Goal: Task Accomplishment & Management: Use online tool/utility

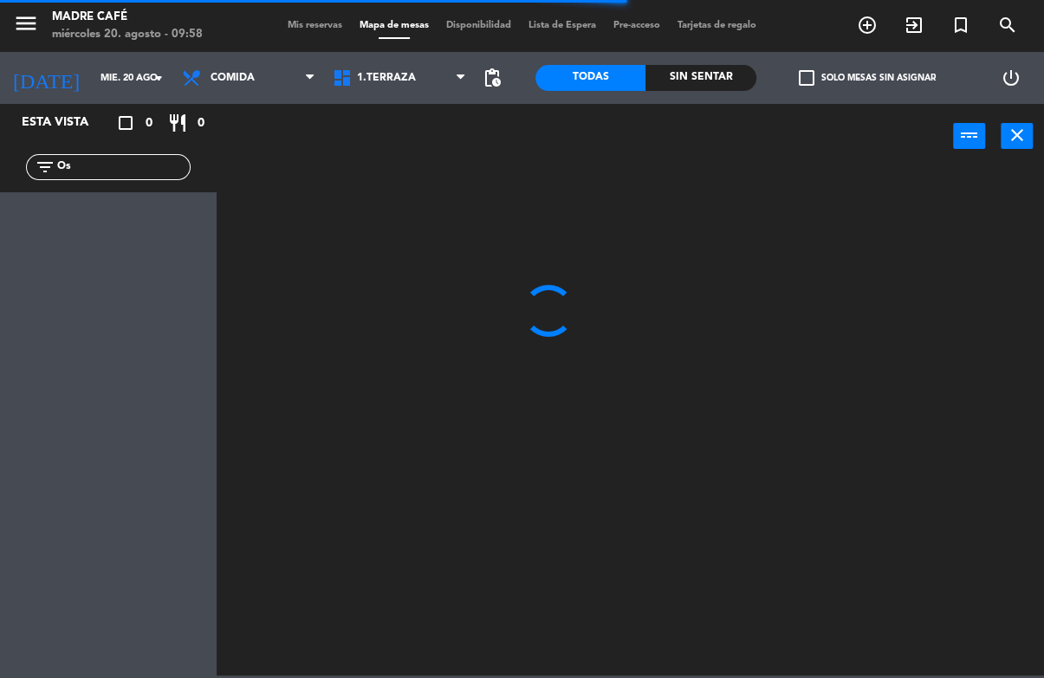
click at [650, 166] on div "power_input close" at bounding box center [585, 137] width 736 height 66
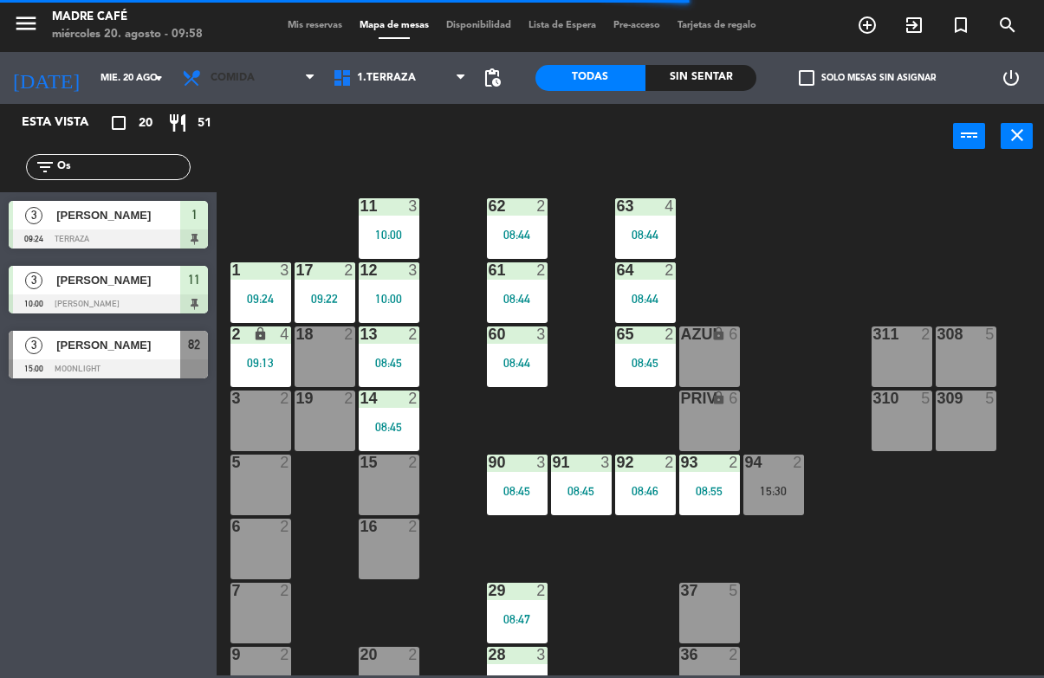
click at [222, 74] on span "Comida" at bounding box center [232, 78] width 44 height 12
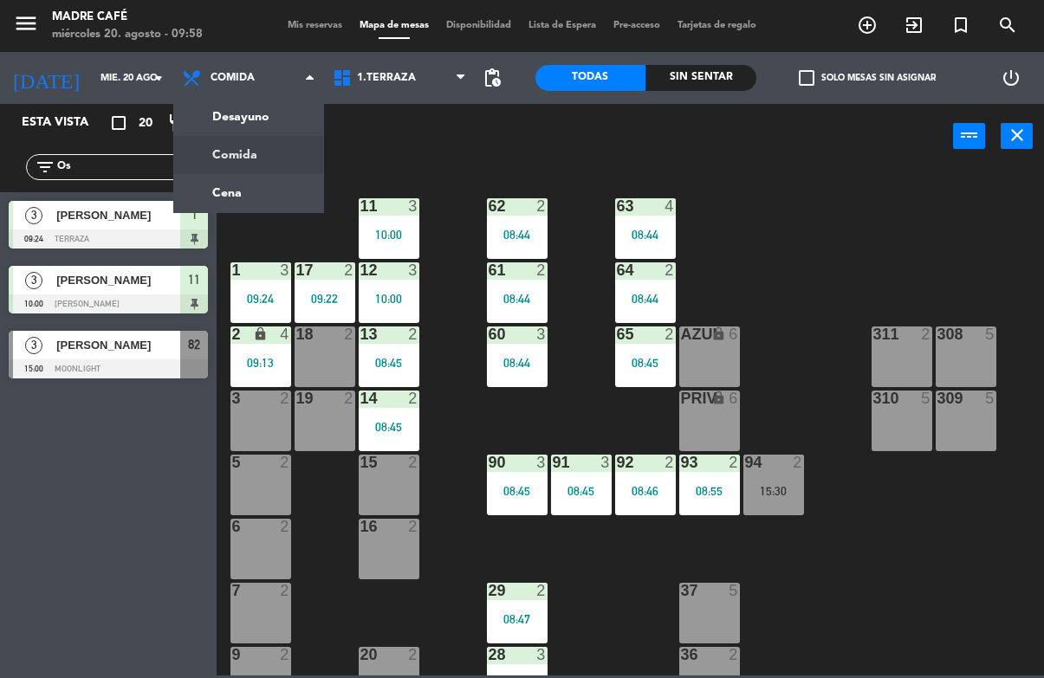
click at [272, 117] on ng-component "menu Madre Café miércoles 20. agosto - 09:58 Mis reservas Mapa de mesas Disponi…" at bounding box center [522, 338] width 1044 height 676
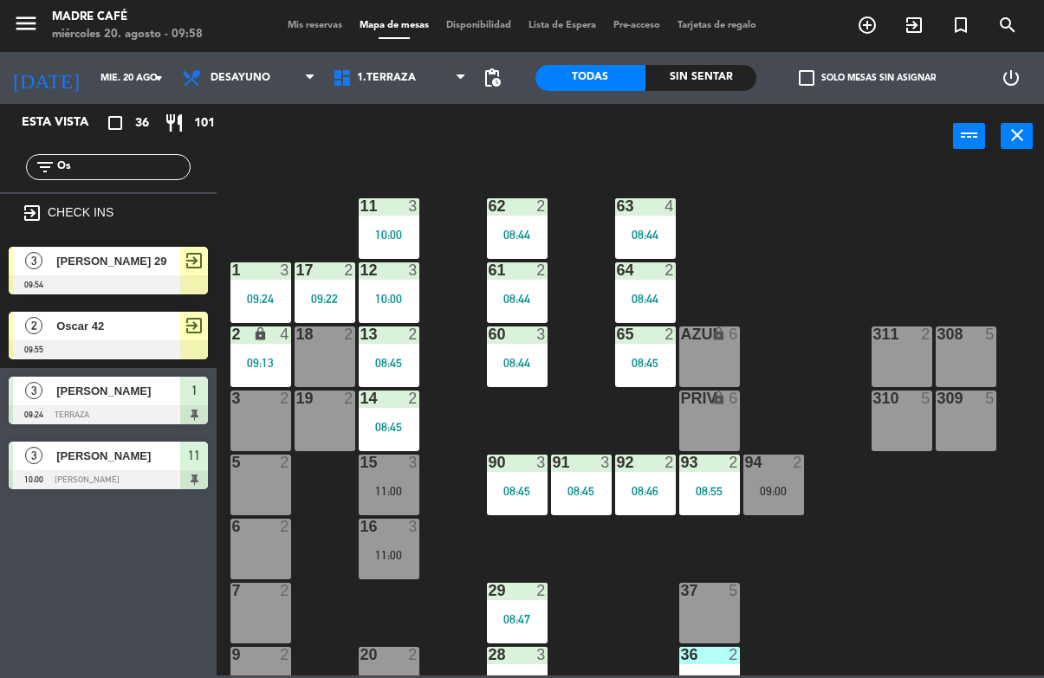
click at [133, 174] on input "Os" at bounding box center [122, 167] width 134 height 19
type input "O"
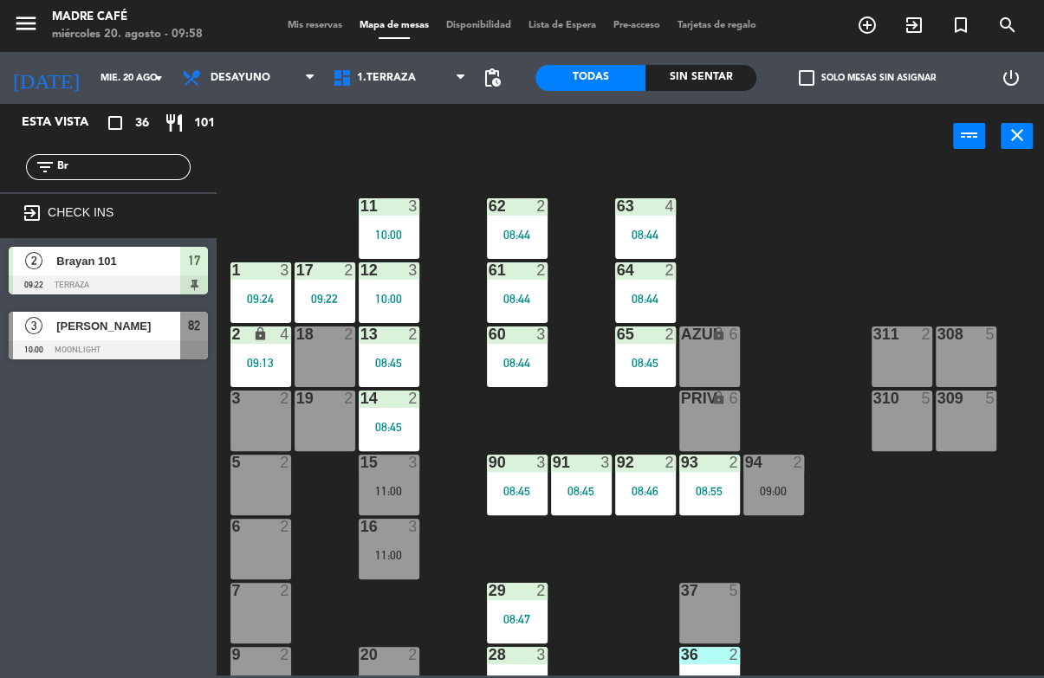
click at [864, 165] on div "power_input close" at bounding box center [585, 137] width 736 height 66
click at [129, 172] on input "Br" at bounding box center [122, 167] width 134 height 19
type input "B"
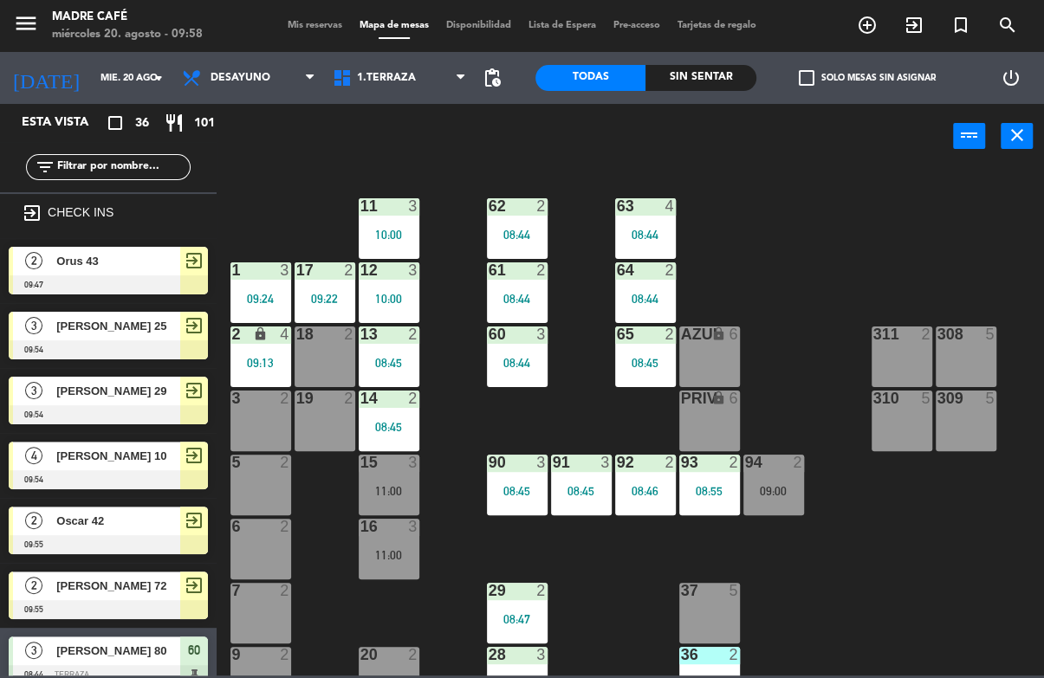
click at [153, 191] on div "filter_list" at bounding box center [108, 167] width 217 height 50
click at [741, 196] on div "11 3 10:00 63 4 08:44 62 2 08:44 12 3 10:00 1 3 09:24 61 2 08:44 64 2 08:44 17 …" at bounding box center [635, 421] width 817 height 508
click at [871, 21] on icon "add_circle_outline" at bounding box center [867, 25] width 21 height 21
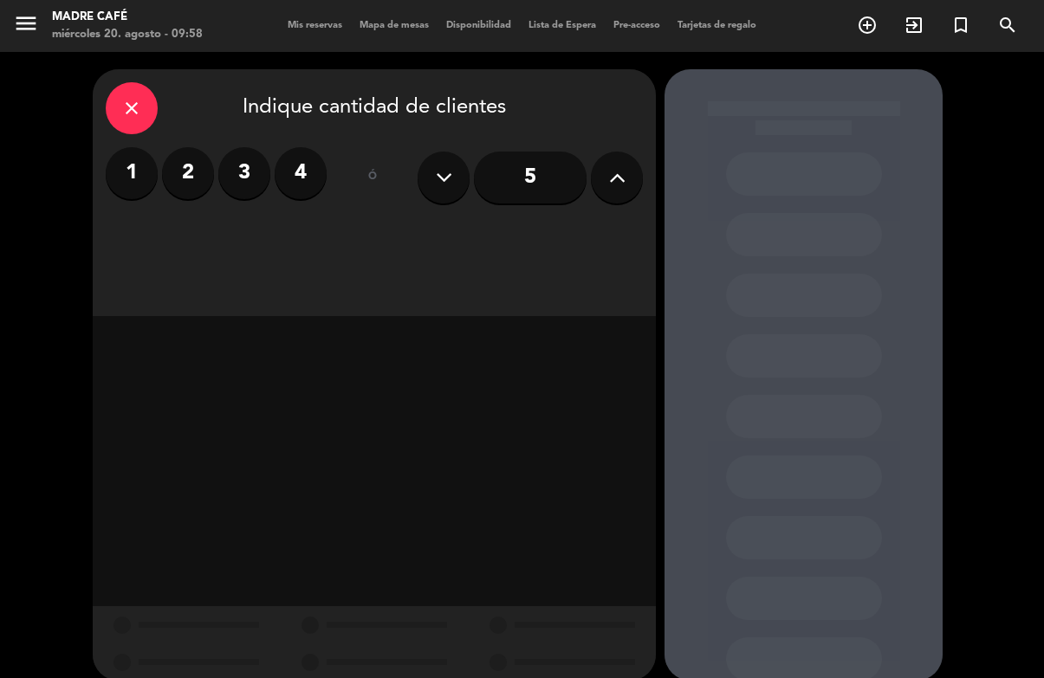
click at [246, 179] on label "3" at bounding box center [244, 173] width 52 height 52
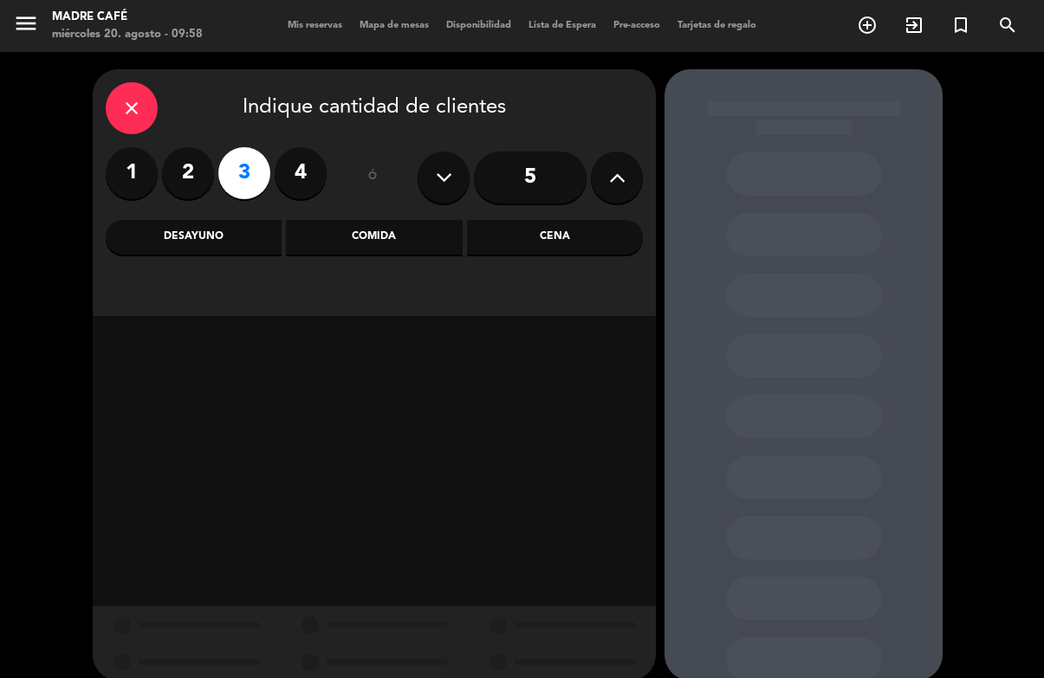
click at [152, 109] on div "close" at bounding box center [132, 108] width 52 height 52
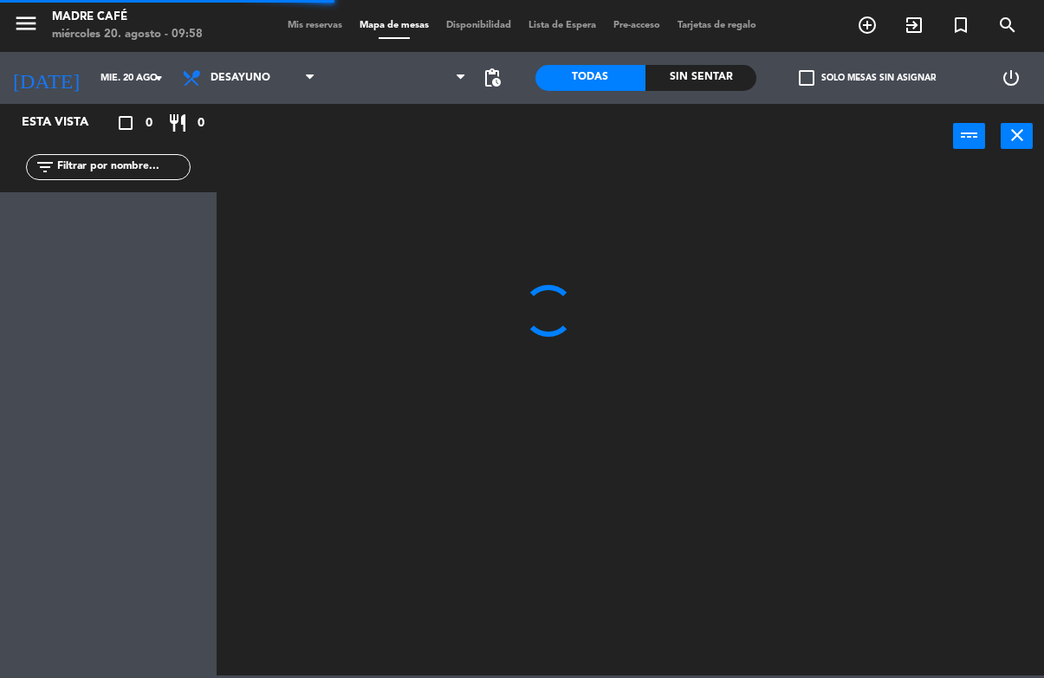
click at [914, 11] on span "exit_to_app" at bounding box center [913, 24] width 47 height 29
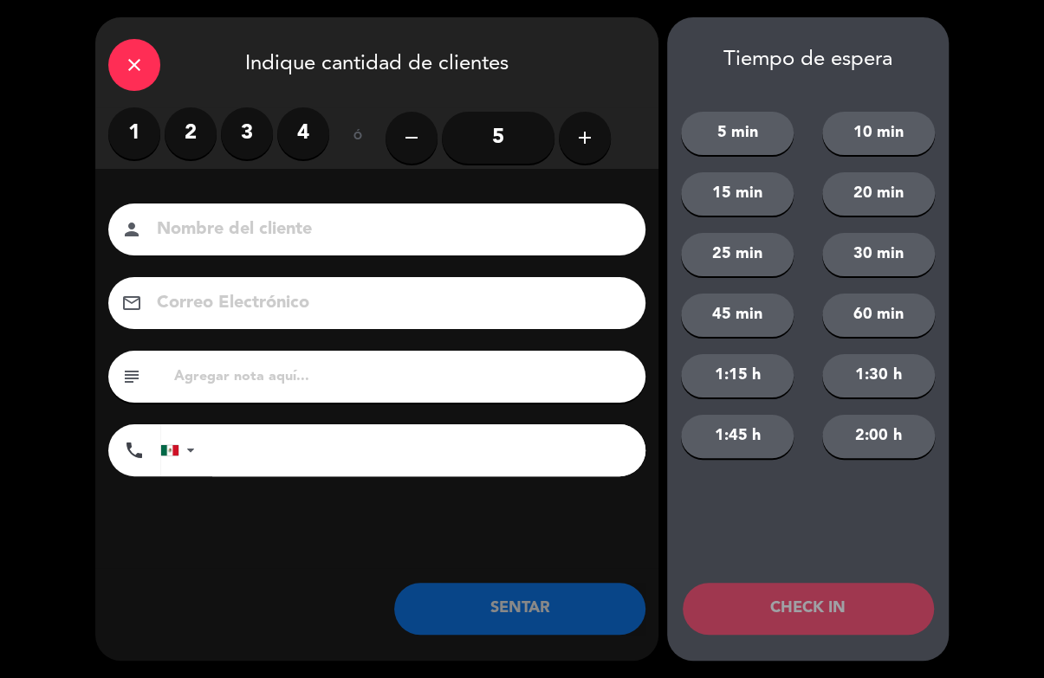
click at [246, 147] on label "3" at bounding box center [247, 133] width 52 height 52
click at [297, 239] on input at bounding box center [389, 230] width 468 height 30
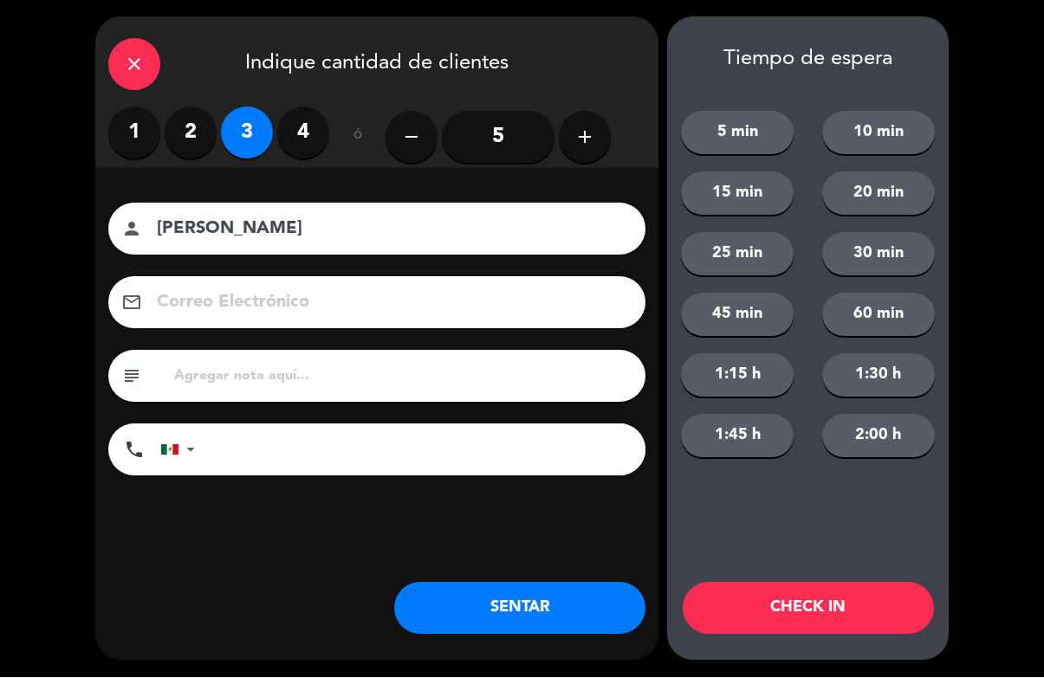
click at [334, 234] on input "[PERSON_NAME]" at bounding box center [389, 230] width 468 height 30
type input "[PERSON_NAME] 22"
click at [807, 595] on button "CHECK IN" at bounding box center [808, 609] width 251 height 52
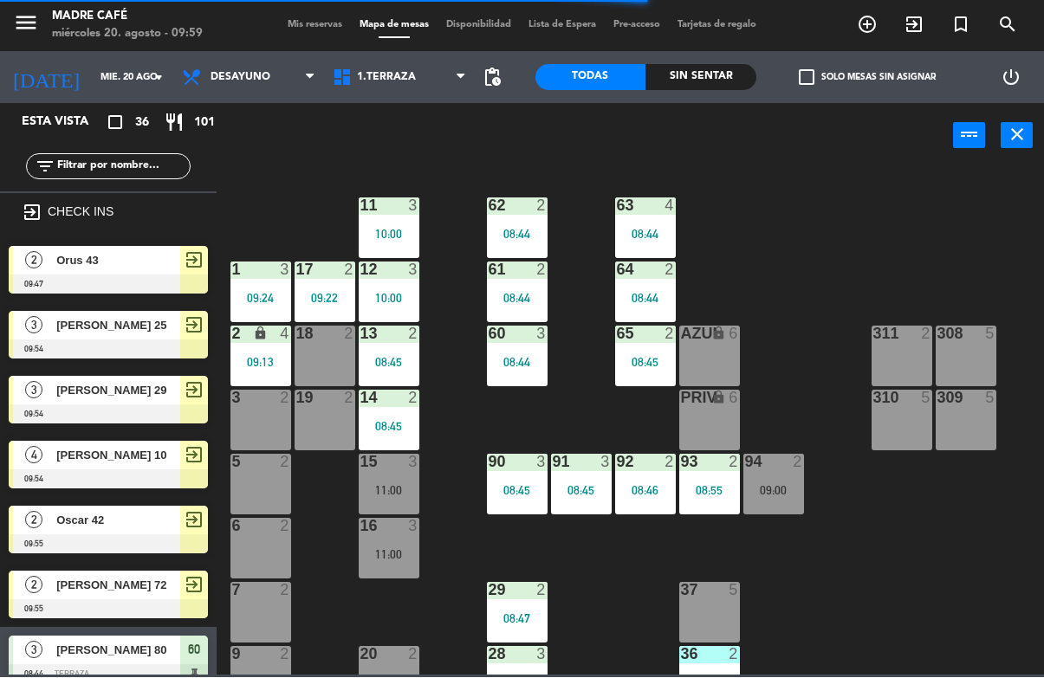
click at [877, 21] on icon "exit_to_app" at bounding box center [867, 25] width 21 height 21
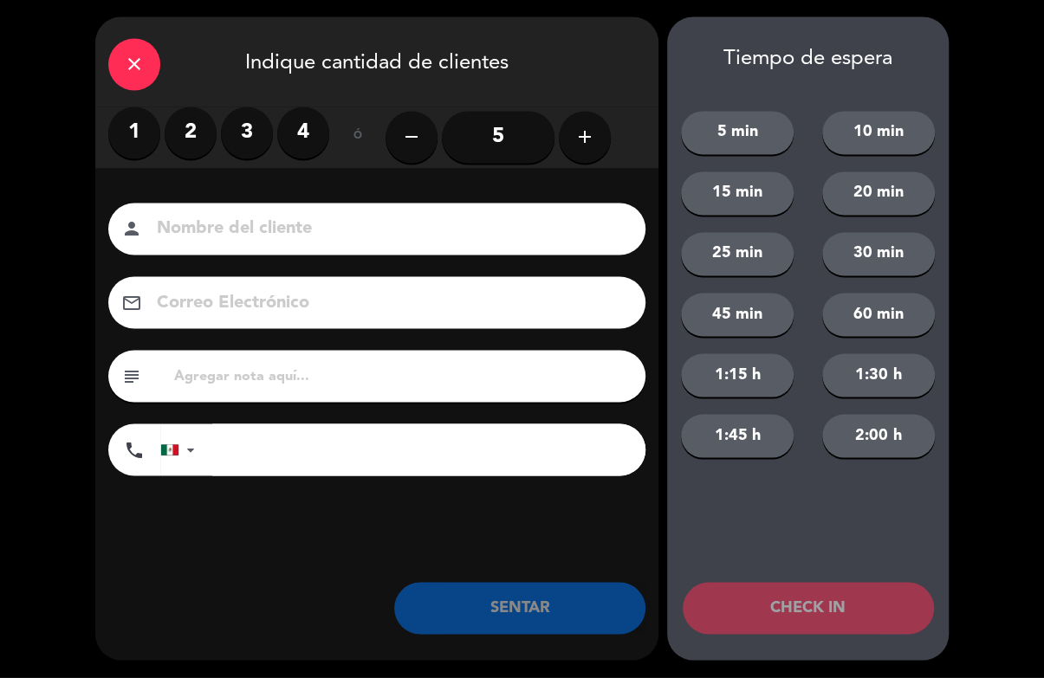
click at [248, 131] on label "3" at bounding box center [247, 133] width 52 height 52
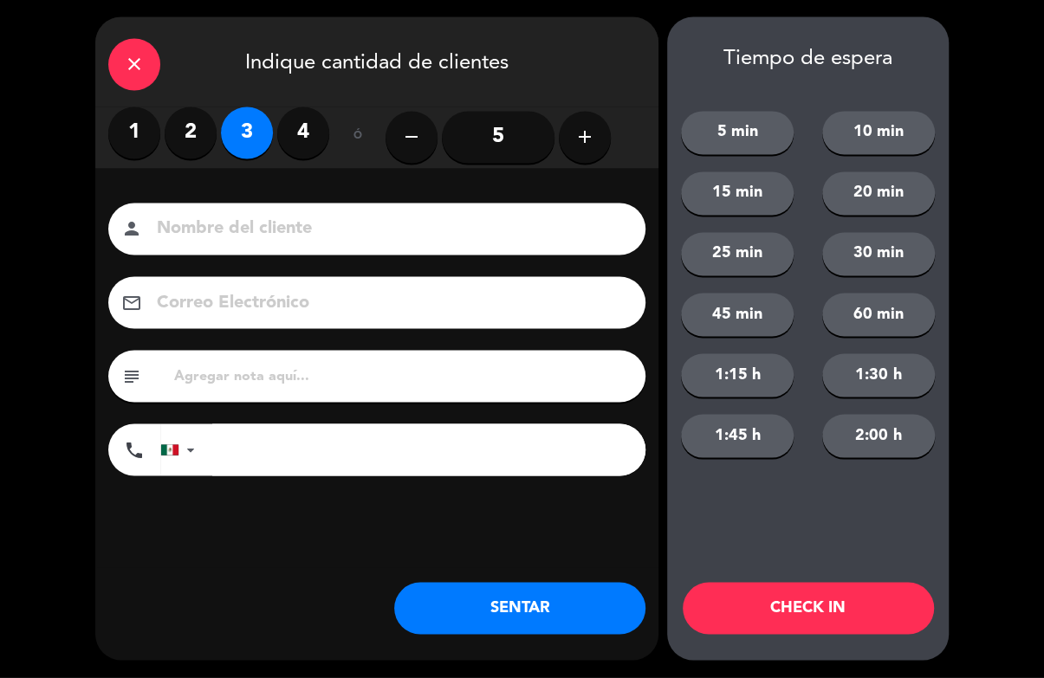
click at [308, 243] on input at bounding box center [389, 230] width 468 height 30
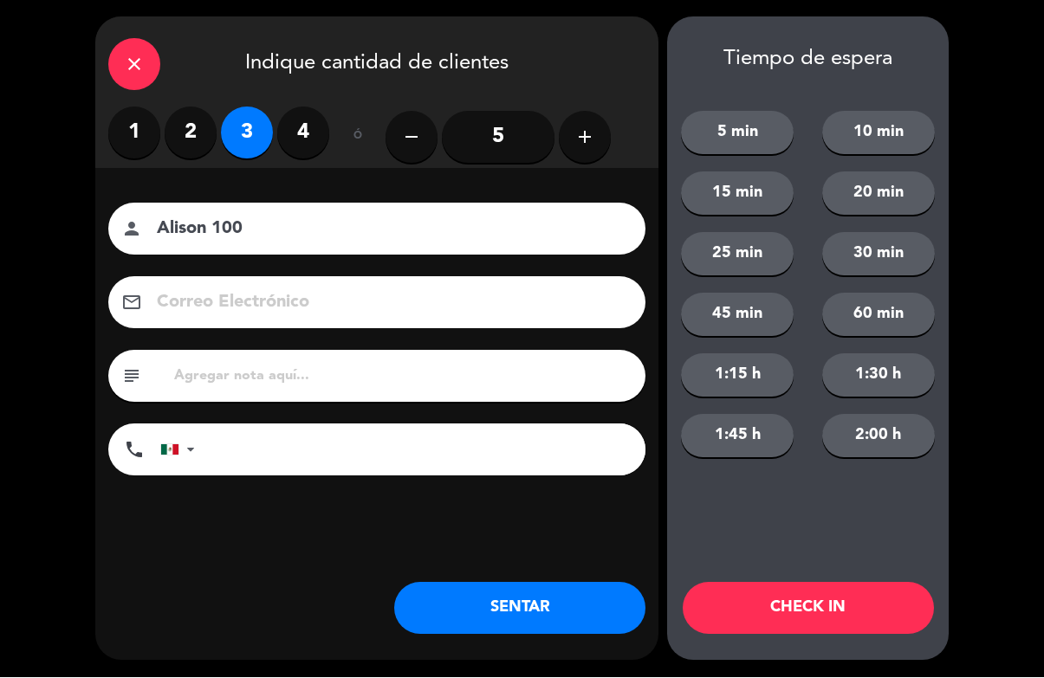
type input "Alison 100"
click at [837, 609] on button "CHECK IN" at bounding box center [808, 609] width 251 height 52
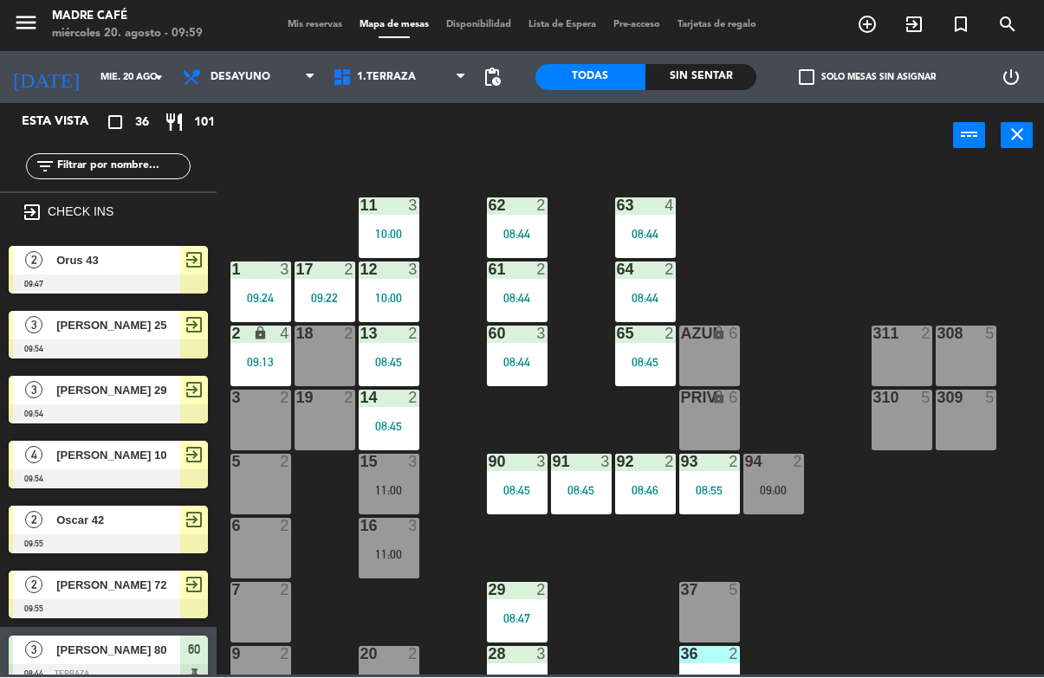
click at [877, 28] on icon "exit_to_app" at bounding box center [867, 25] width 21 height 21
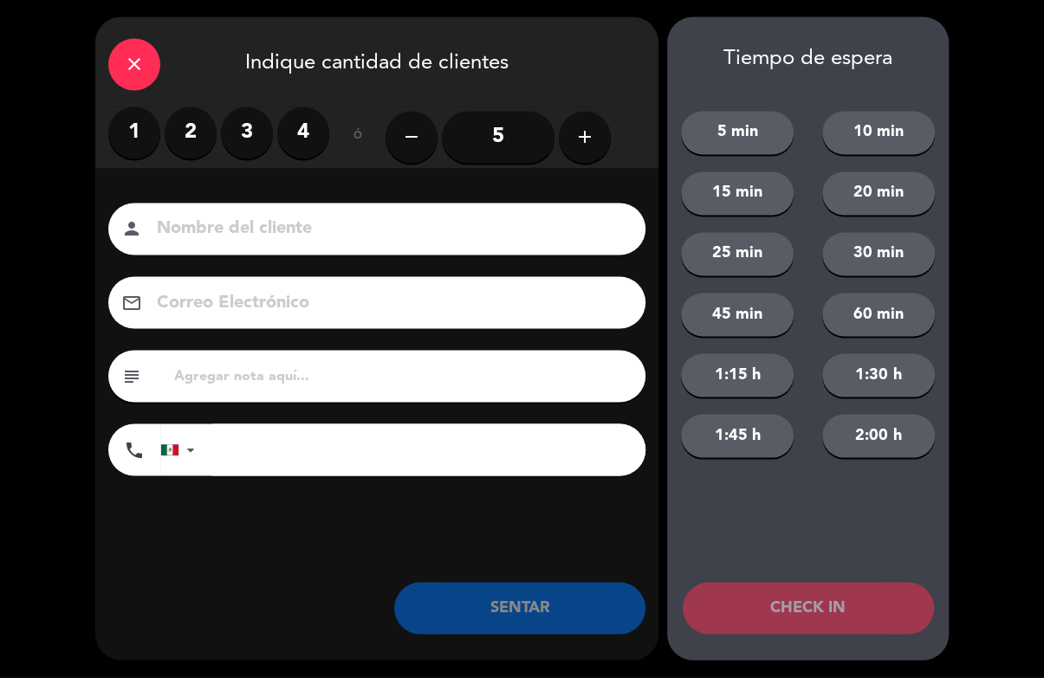
click at [500, 139] on input "5" at bounding box center [498, 138] width 113 height 52
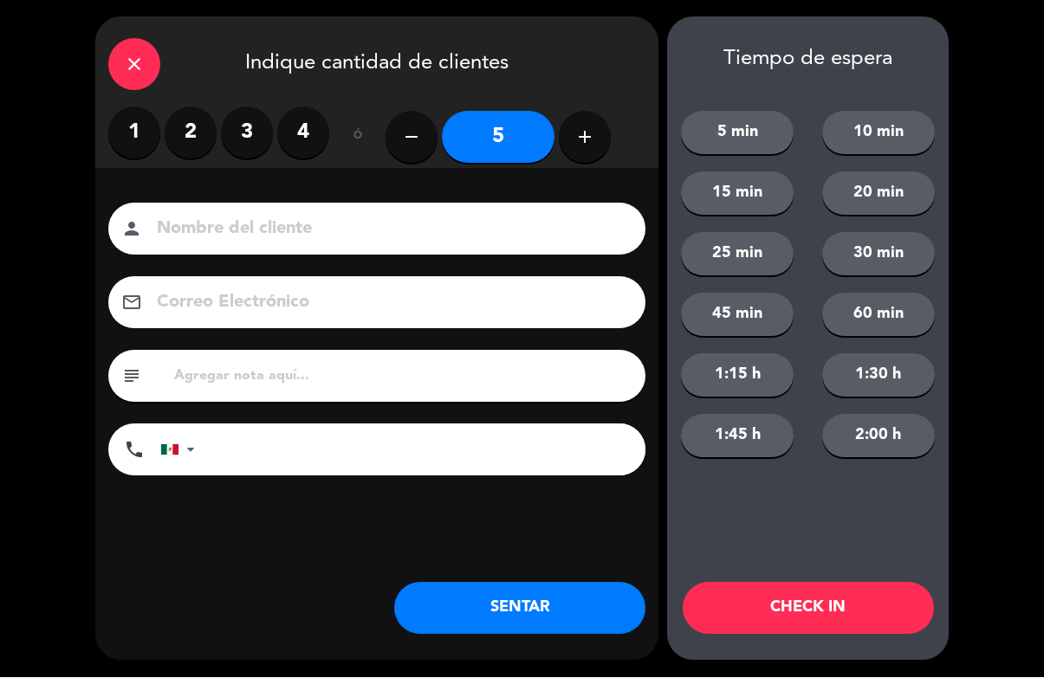
click at [384, 245] on input at bounding box center [389, 230] width 468 height 30
type input "[PERSON_NAME] f2"
click at [828, 611] on button "CHECK IN" at bounding box center [808, 609] width 251 height 52
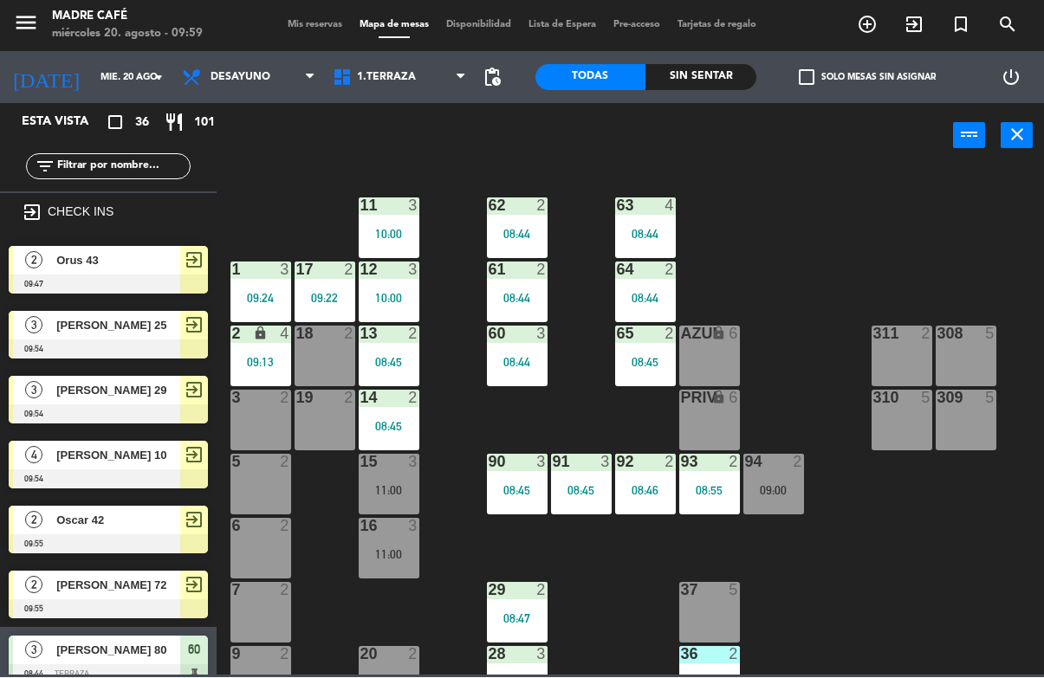
click at [926, 29] on span "exit_to_app" at bounding box center [913, 24] width 47 height 29
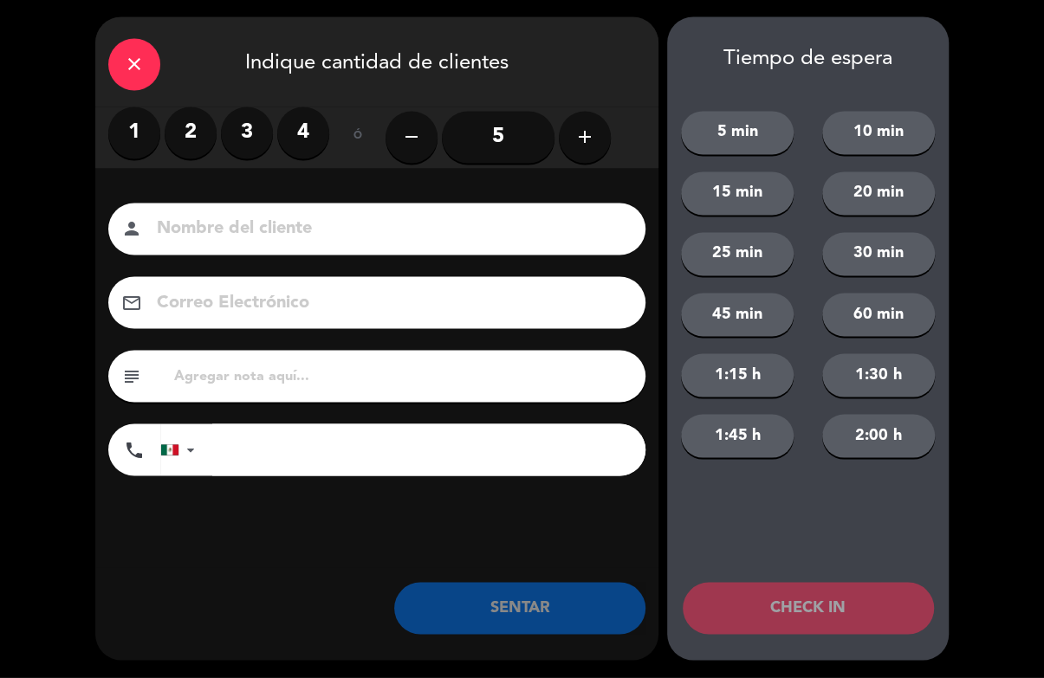
click at [180, 141] on label "2" at bounding box center [191, 133] width 52 height 52
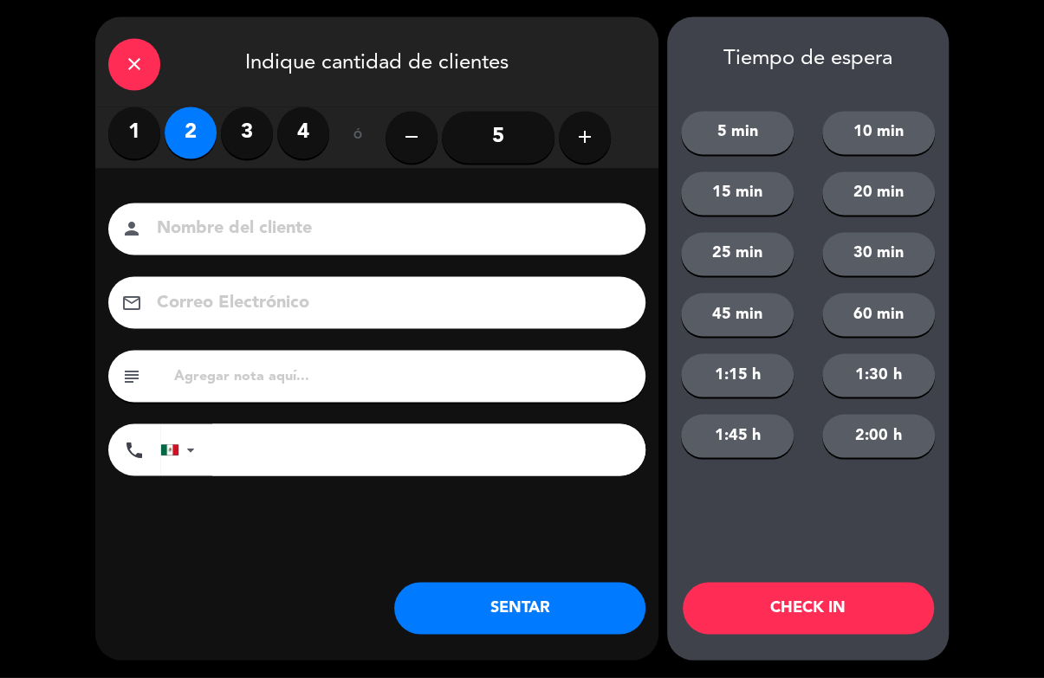
click at [291, 238] on input at bounding box center [389, 230] width 468 height 30
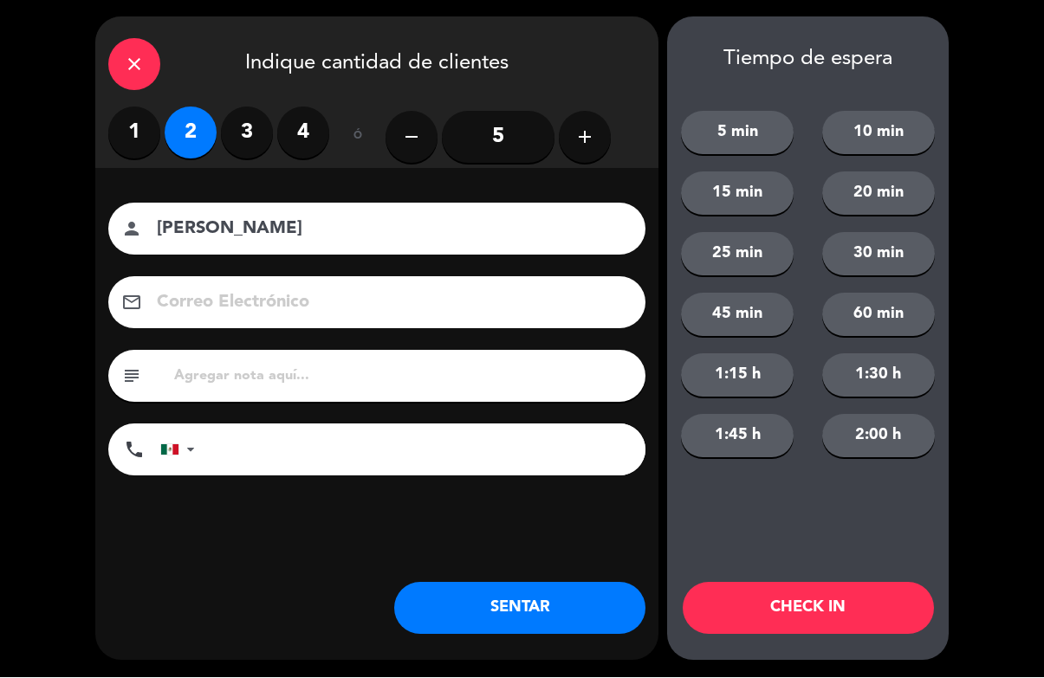
click at [333, 245] on input "[PERSON_NAME]" at bounding box center [389, 230] width 468 height 30
type input "[PERSON_NAME] 23"
click at [837, 593] on button "CHECK IN" at bounding box center [808, 609] width 251 height 52
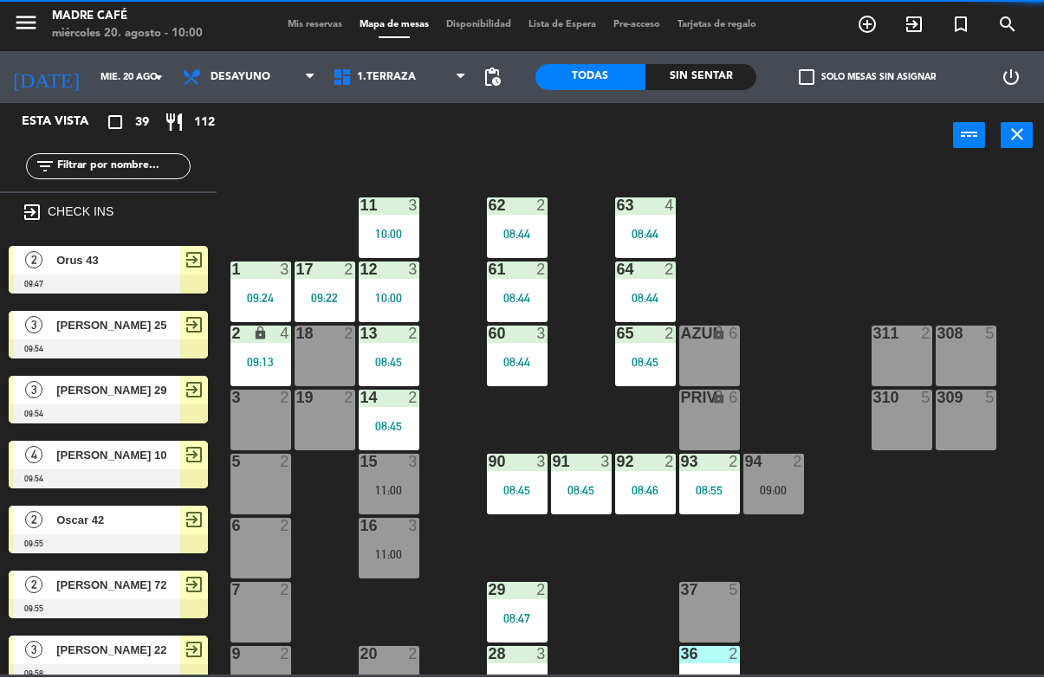
click at [877, 24] on icon "exit_to_app" at bounding box center [867, 25] width 21 height 21
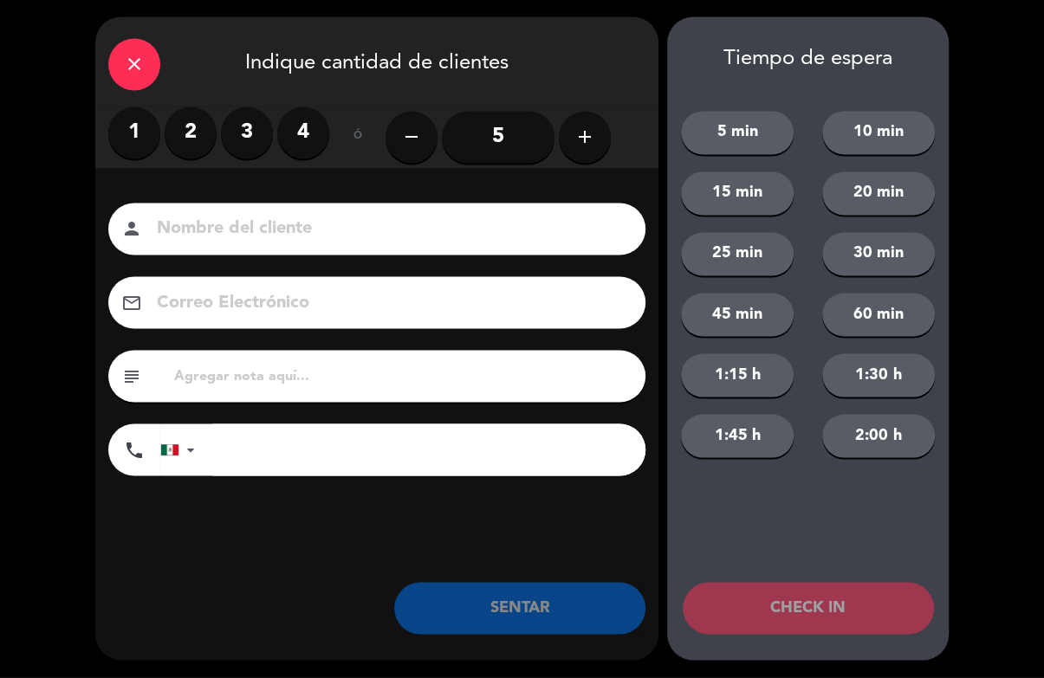
click at [212, 126] on label "2" at bounding box center [191, 133] width 52 height 52
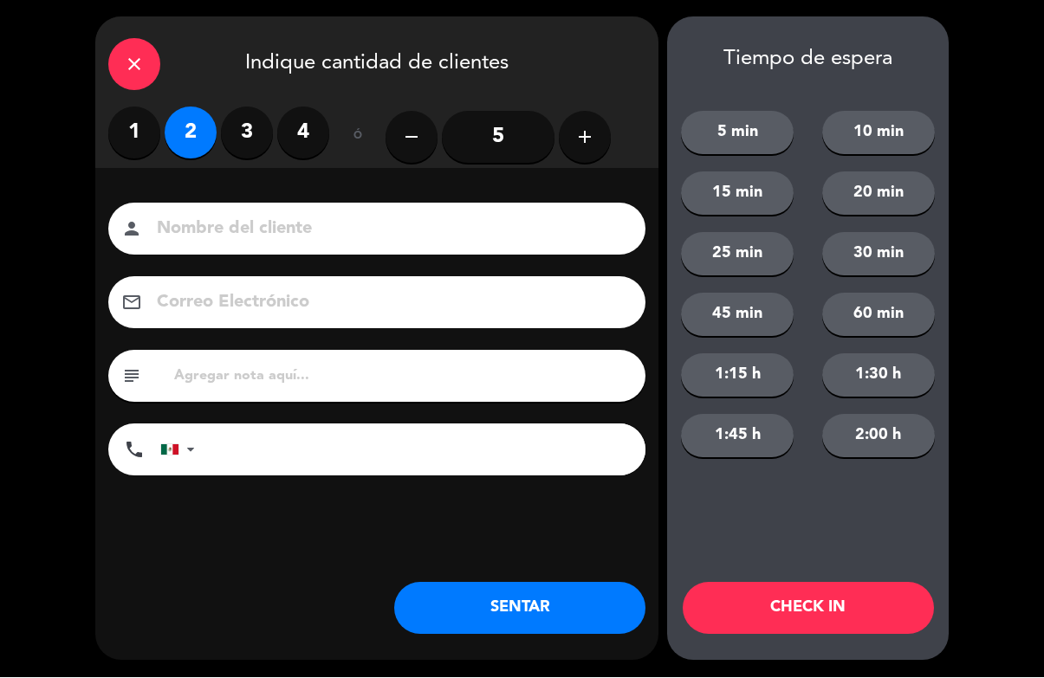
click at [262, 220] on input at bounding box center [389, 230] width 468 height 30
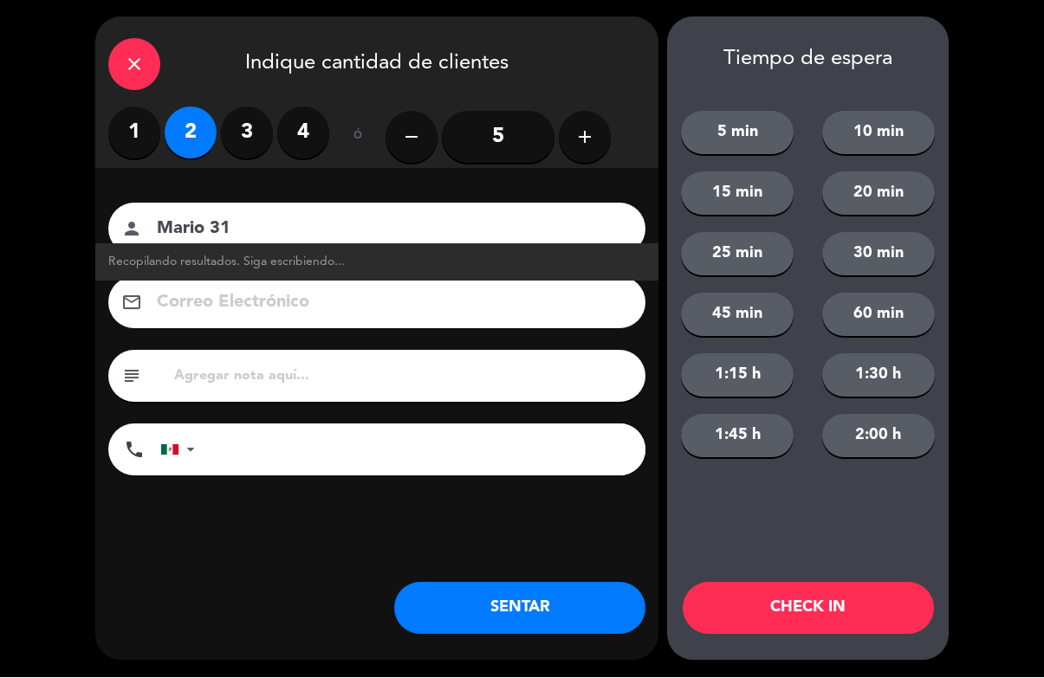
type input "Mario 31"
click at [823, 599] on button "CHECK IN" at bounding box center [808, 609] width 251 height 52
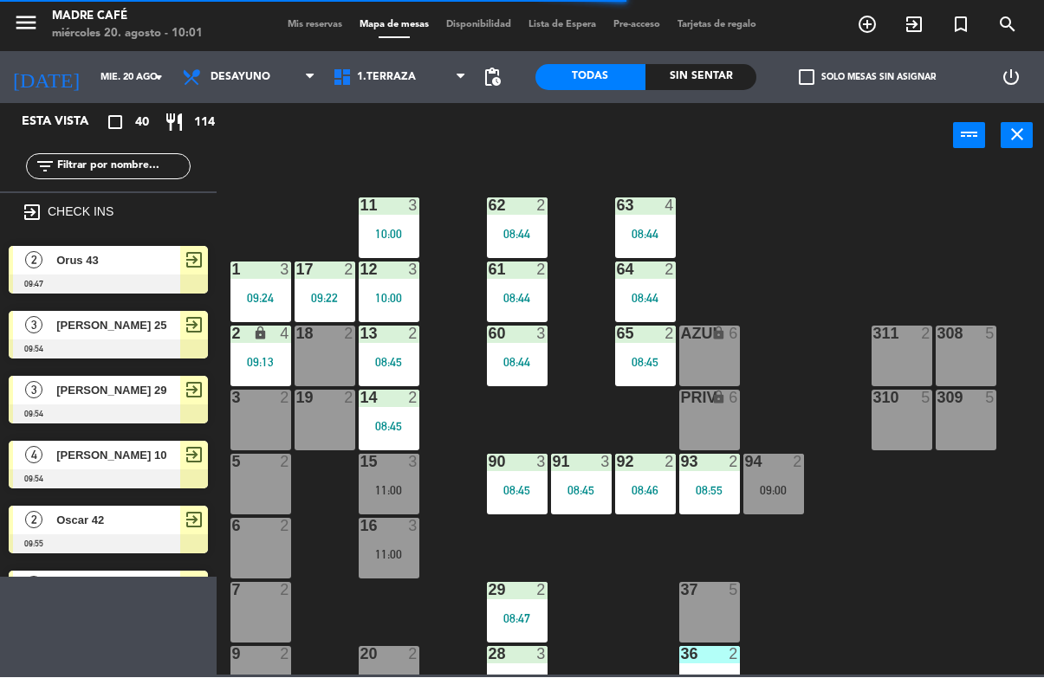
click at [877, 23] on icon "exit_to_app" at bounding box center [867, 25] width 21 height 21
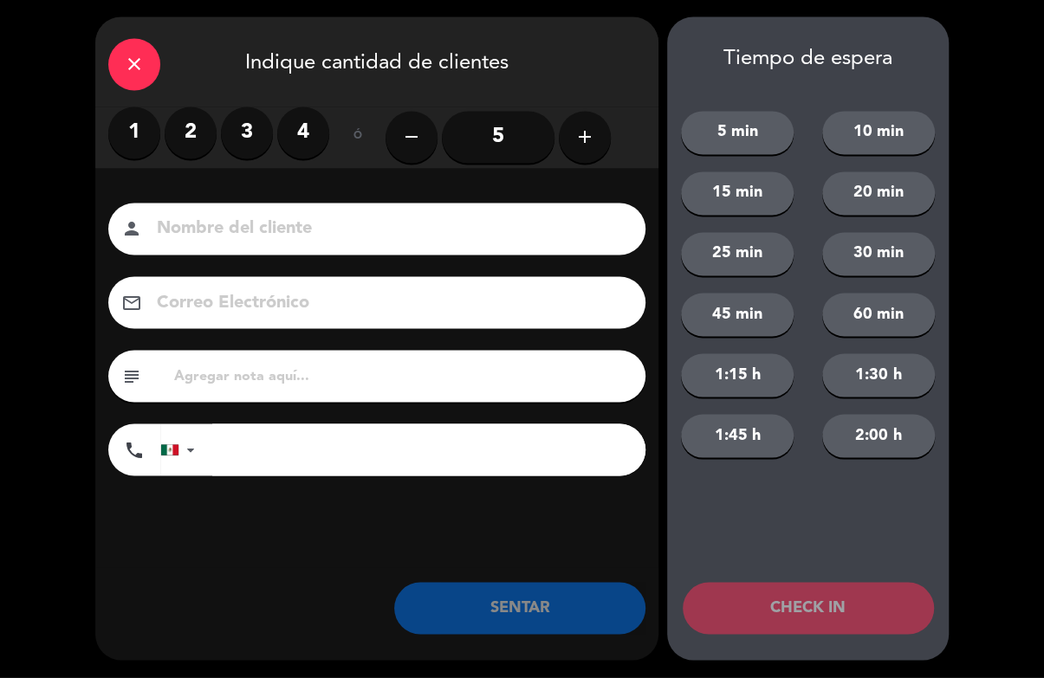
click at [319, 124] on label "4" at bounding box center [303, 133] width 52 height 52
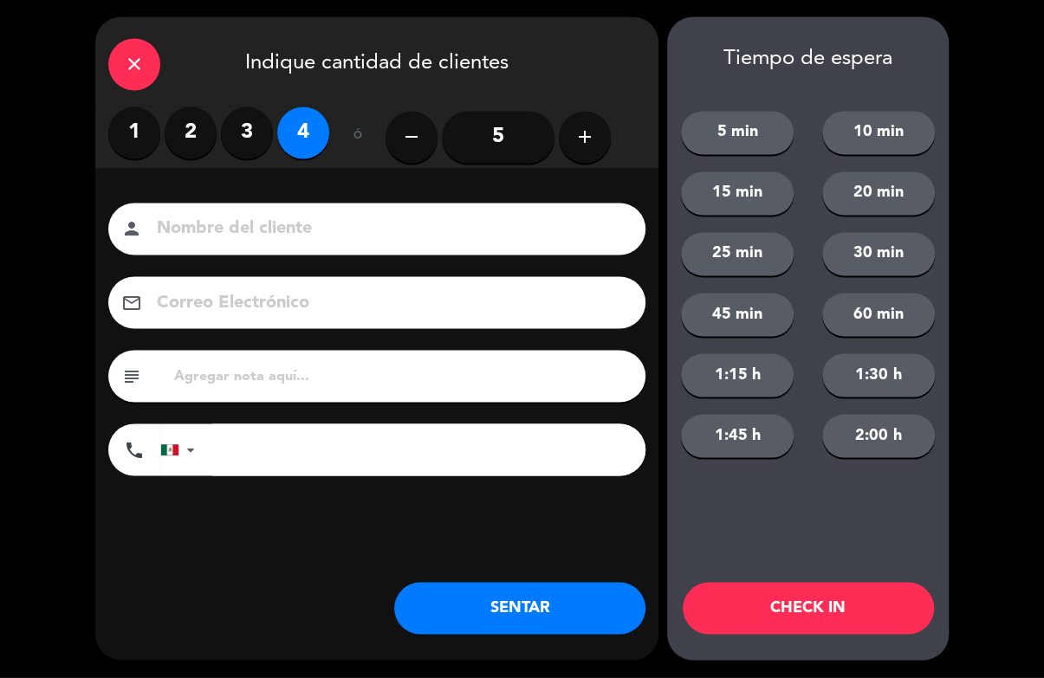
click at [268, 245] on input at bounding box center [389, 230] width 468 height 30
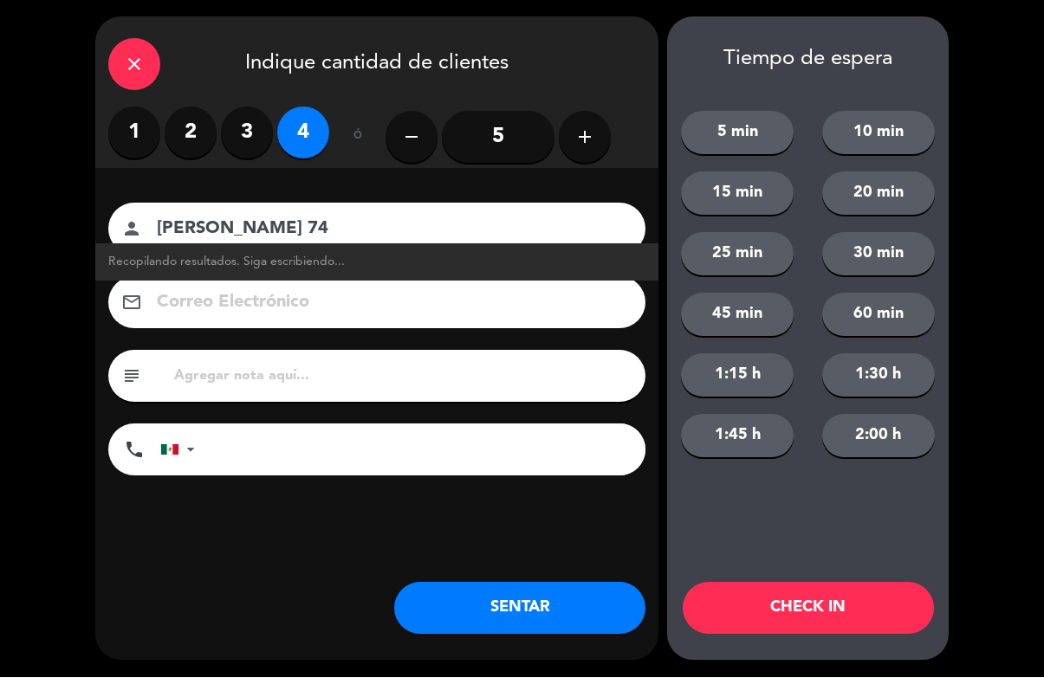
type input "[PERSON_NAME] 74"
click at [825, 605] on button "CHECK IN" at bounding box center [808, 609] width 251 height 52
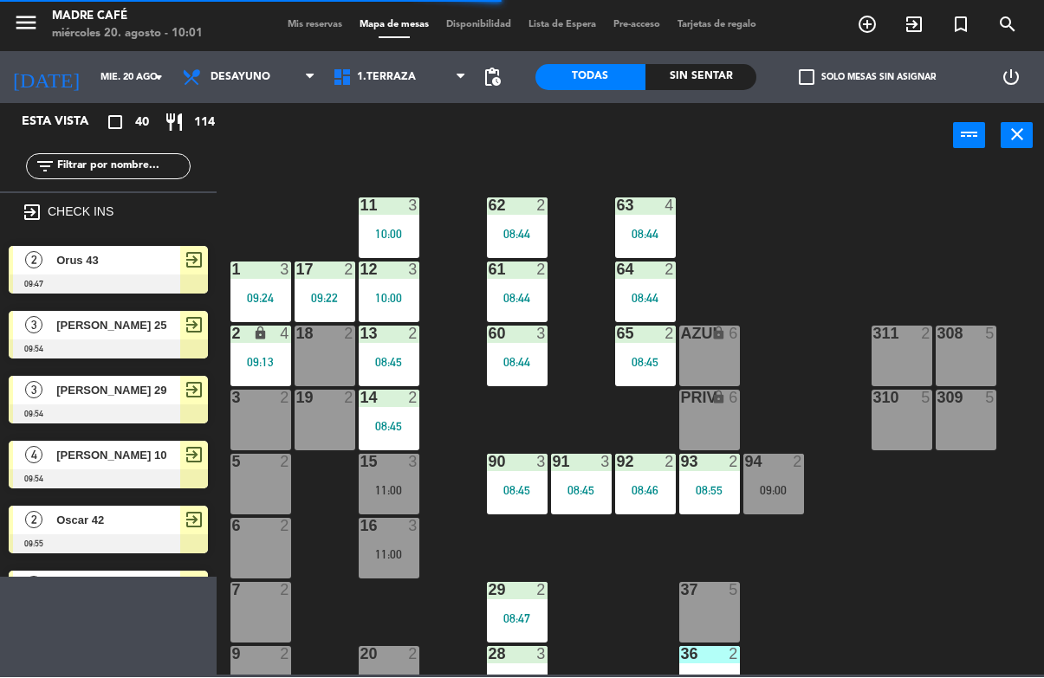
click at [877, 32] on icon "exit_to_app" at bounding box center [867, 25] width 21 height 21
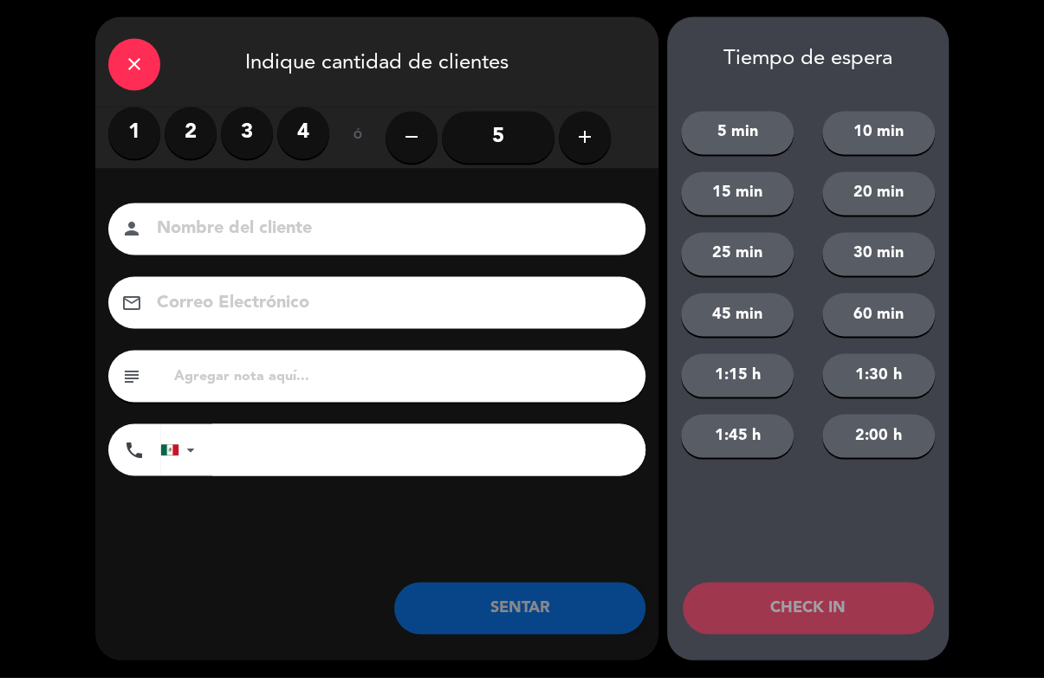
click at [240, 127] on label "3" at bounding box center [247, 133] width 52 height 52
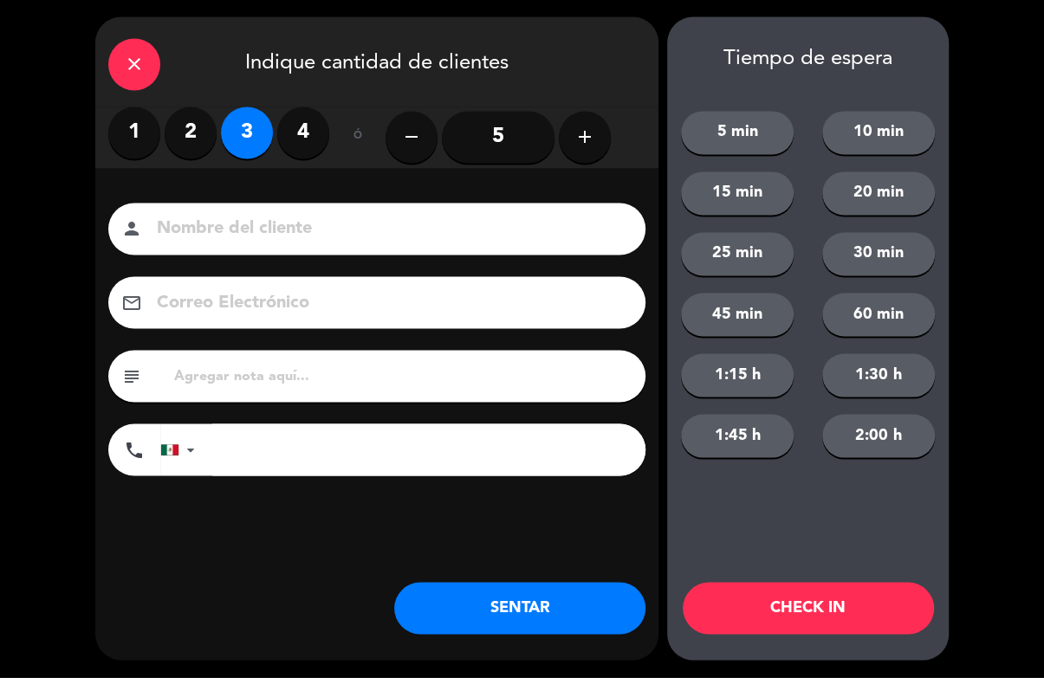
click at [253, 229] on input at bounding box center [389, 230] width 468 height 30
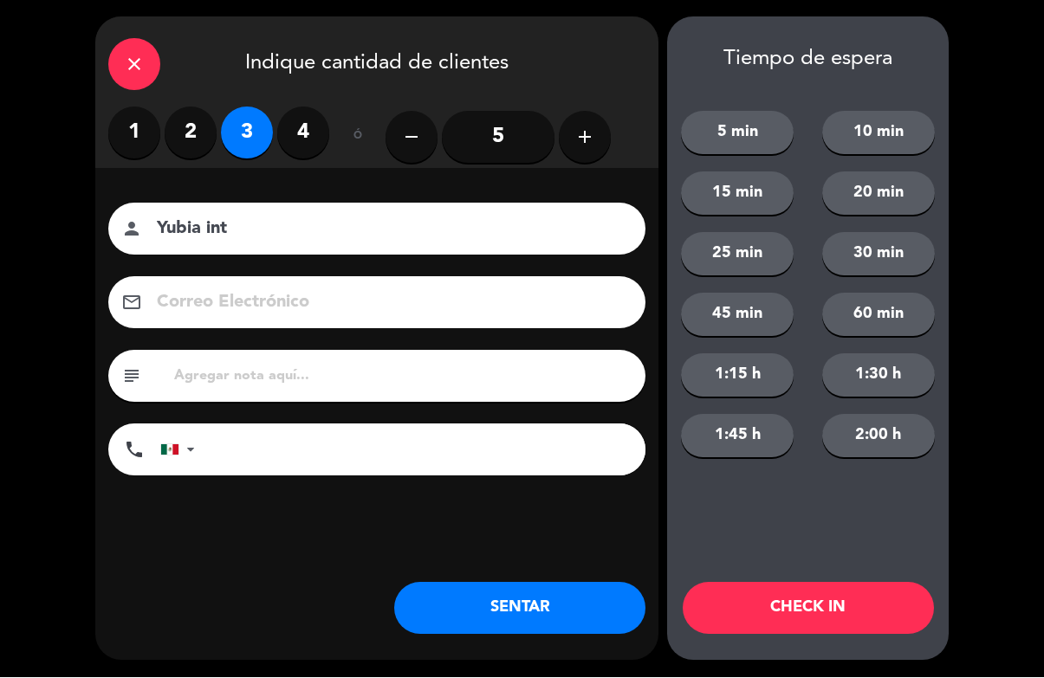
type input "Yubia int"
click at [793, 609] on button "CHECK IN" at bounding box center [808, 609] width 251 height 52
